Goal: Check status

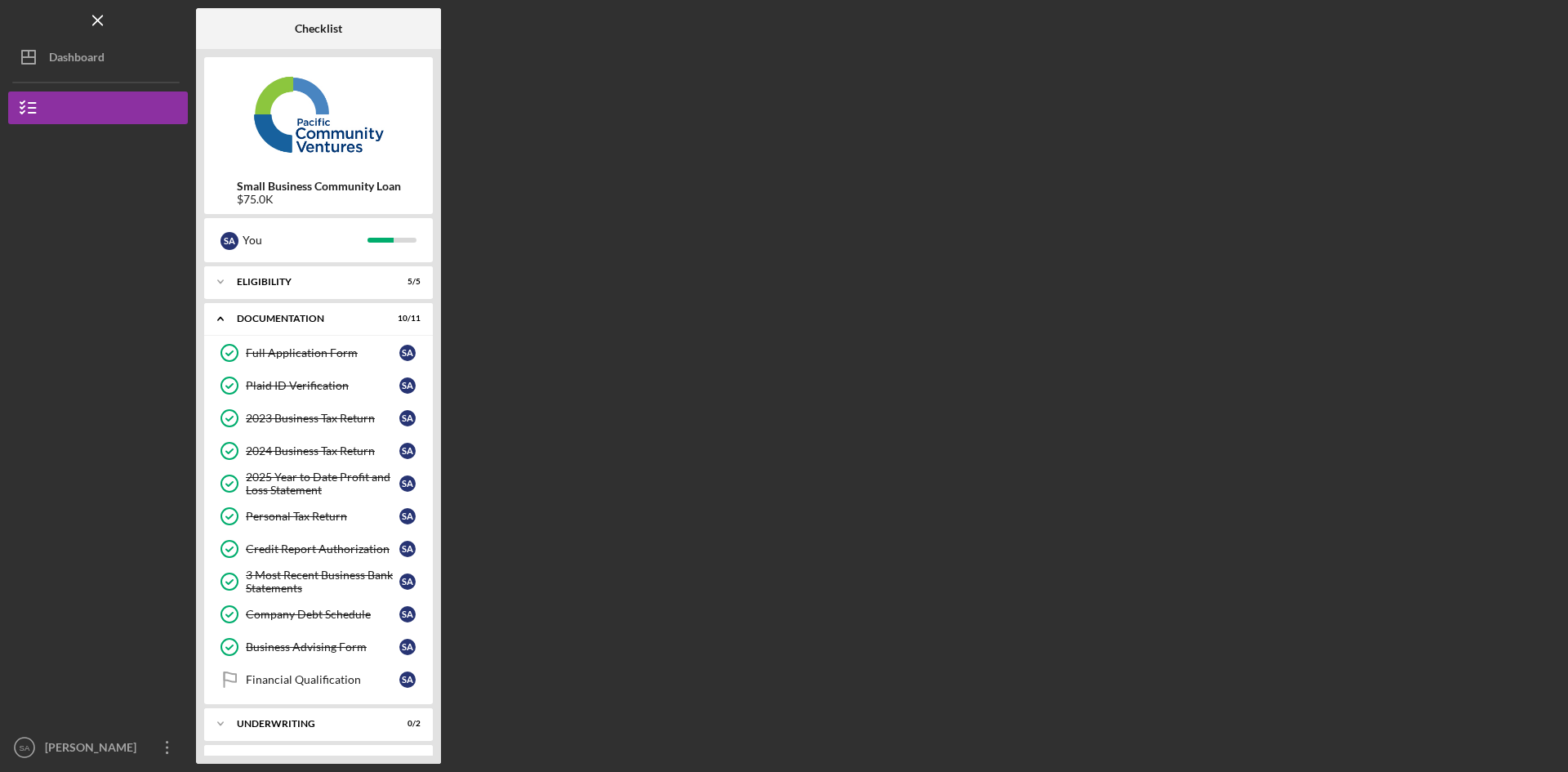
click at [93, 58] on div "Dashboard" at bounding box center [76, 59] width 56 height 37
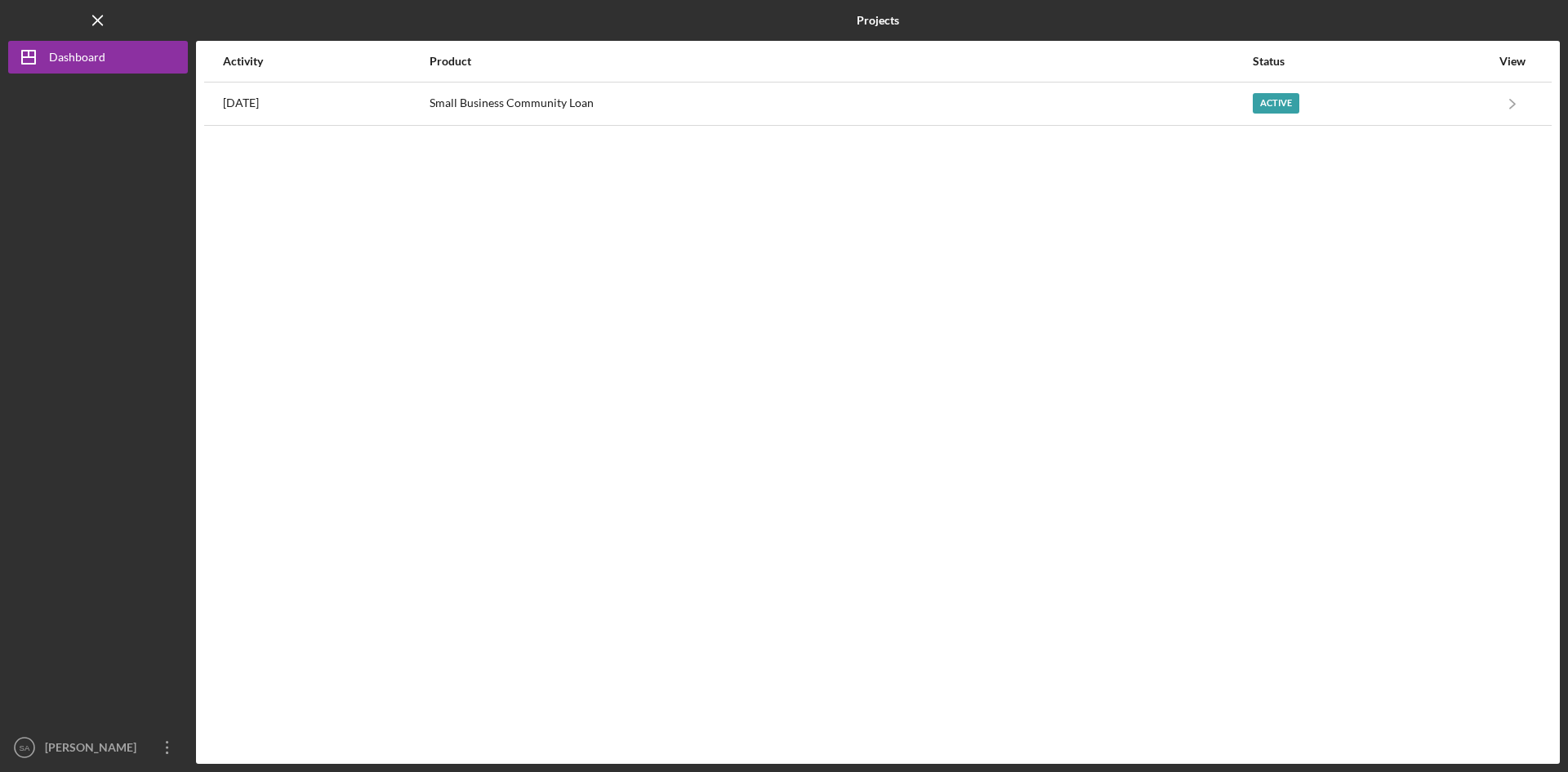
click at [1368, 103] on div "Active" at bounding box center [1372, 103] width 238 height 41
